Goal: Task Accomplishment & Management: Manage account settings

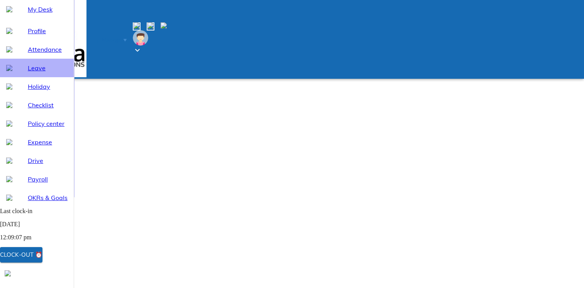
click at [29, 73] on span "Leave" at bounding box center [48, 67] width 40 height 9
select select "10"
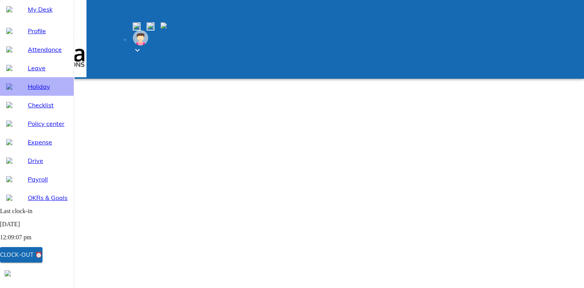
click at [28, 91] on span "Holiday" at bounding box center [48, 86] width 40 height 9
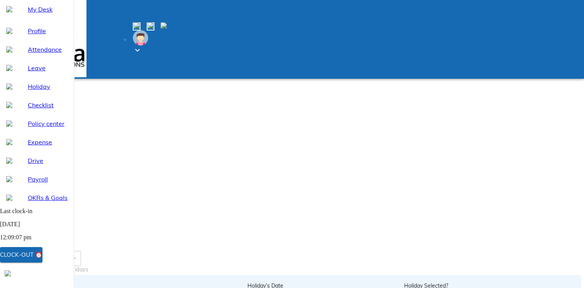
click at [29, 54] on span "Attendance" at bounding box center [48, 49] width 40 height 9
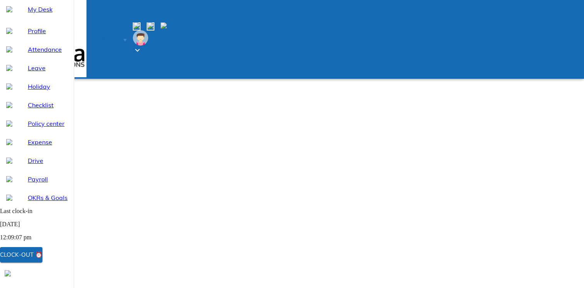
select select "10"
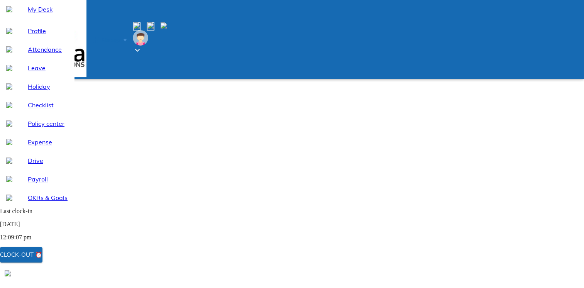
type input "[DATE]"
type input "2"
type input "10"
type input "2025"
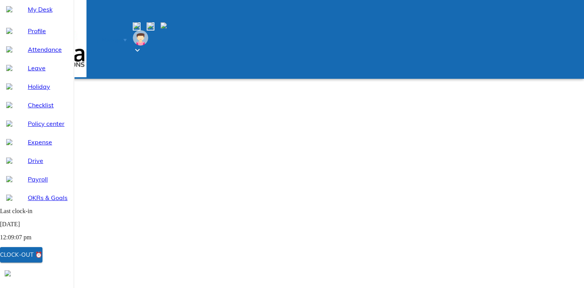
type input "[DATE]"
type input "2"
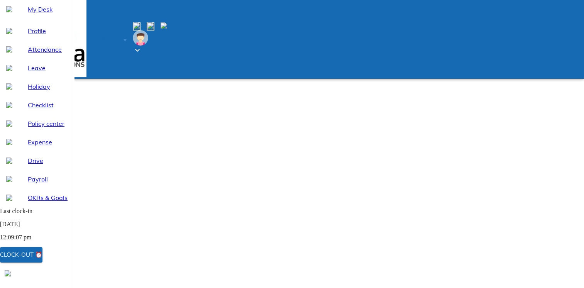
type input "10"
type input "2025"
type textarea "x"
type input "22:44"
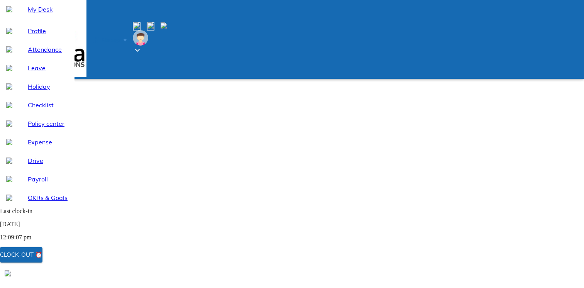
type textarea "x"
type input "22:44"
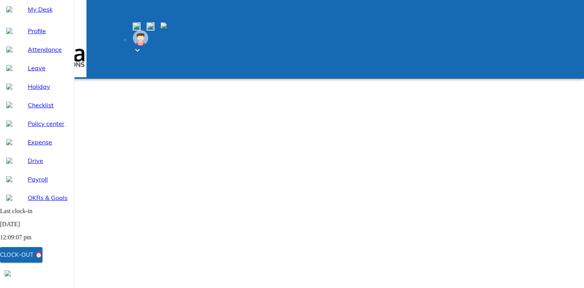
scroll to position [117, 0]
type textarea "x"
type textarea "c"
type textarea "x"
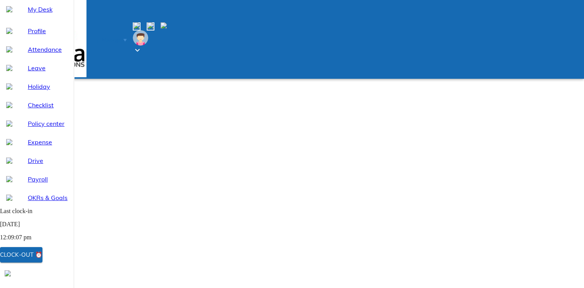
type textarea "cl"
type textarea "x"
type textarea "clo"
type textarea "x"
type textarea "cloc"
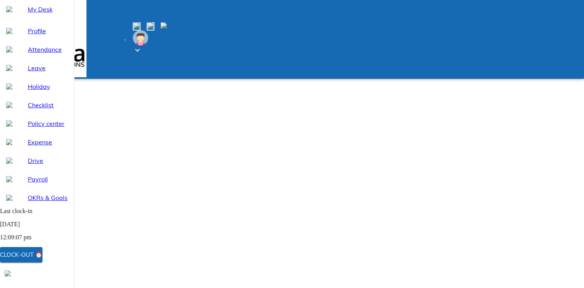
type textarea "x"
type textarea "clock"
type textarea "x"
type textarea "clock"
type textarea "x"
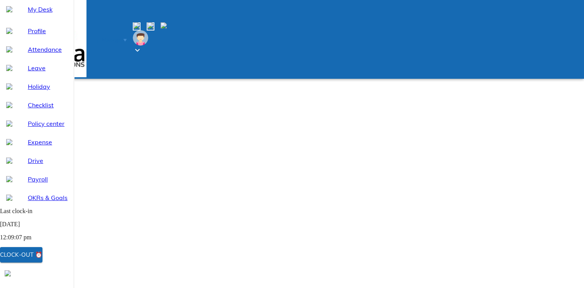
type textarea "clock o"
type textarea "x"
type textarea "clock ou"
type textarea "x"
type textarea "clock out"
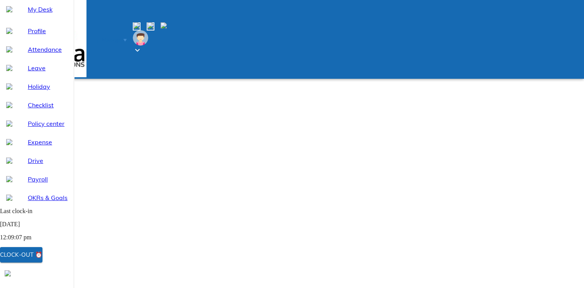
type textarea "x"
type textarea "clock out"
type textarea "x"
type textarea "clock out m"
type textarea "x"
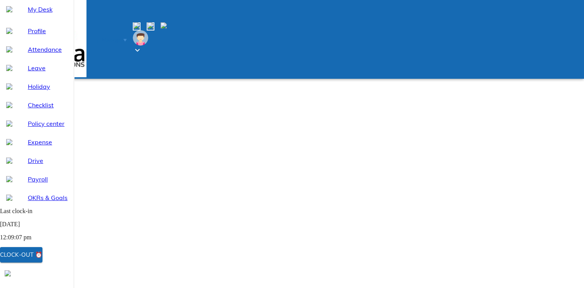
type textarea "clock out mi"
type textarea "x"
type textarea "clock out mis"
type textarea "x"
type textarea "clock out miss"
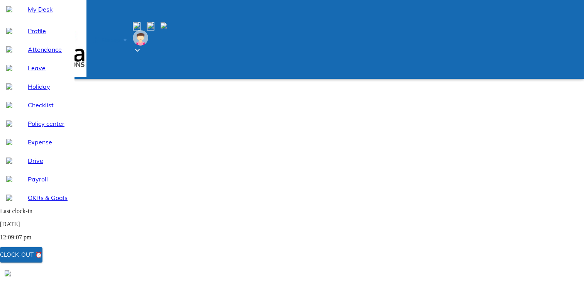
type textarea "x"
type textarea "clock out misse"
type textarea "x"
type textarea "clock out missed"
type textarea "x"
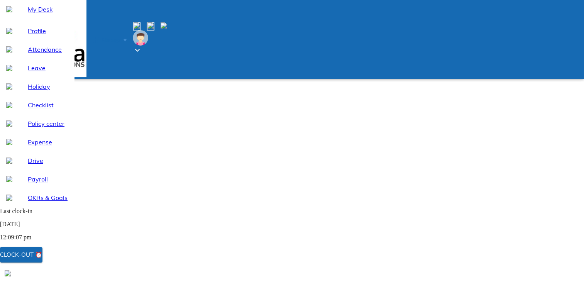
type textarea "clock out missed"
type textarea "x"
